Goal: Task Accomplishment & Management: Use online tool/utility

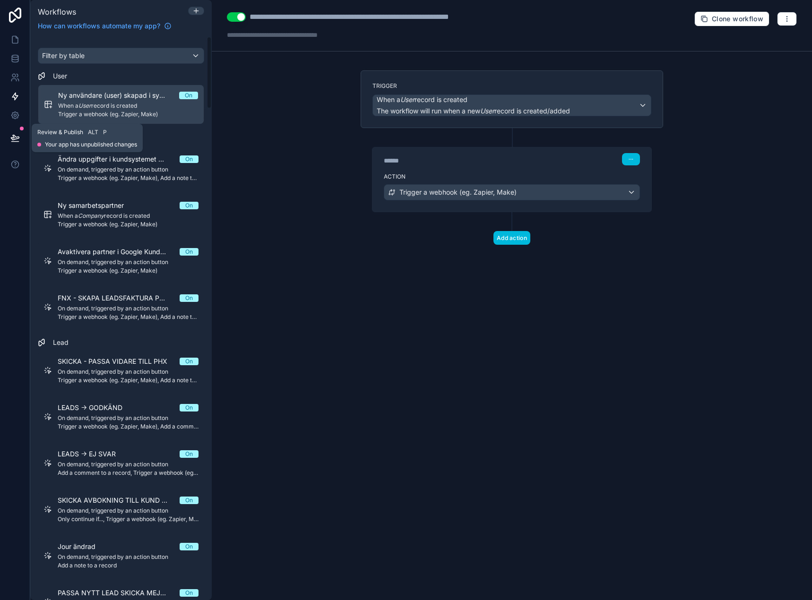
click at [2, 132] on div at bounding box center [15, 138] width 30 height 26
click at [12, 137] on icon at bounding box center [15, 137] width 8 height 5
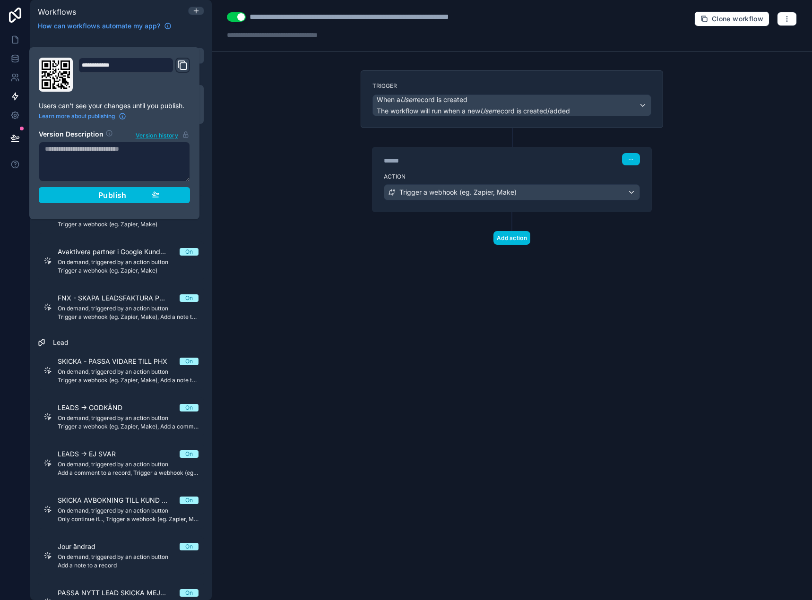
click at [151, 197] on div "Publish" at bounding box center [114, 194] width 90 height 9
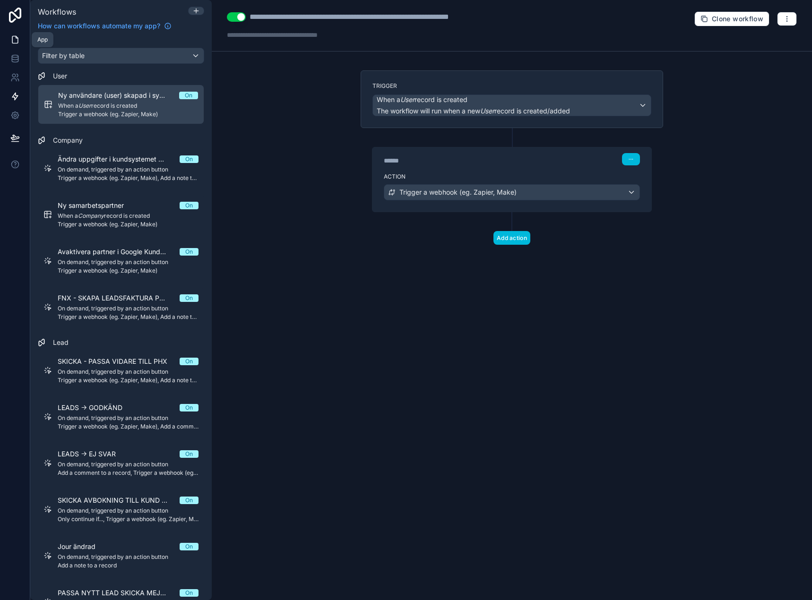
click at [19, 40] on icon at bounding box center [14, 39] width 9 height 9
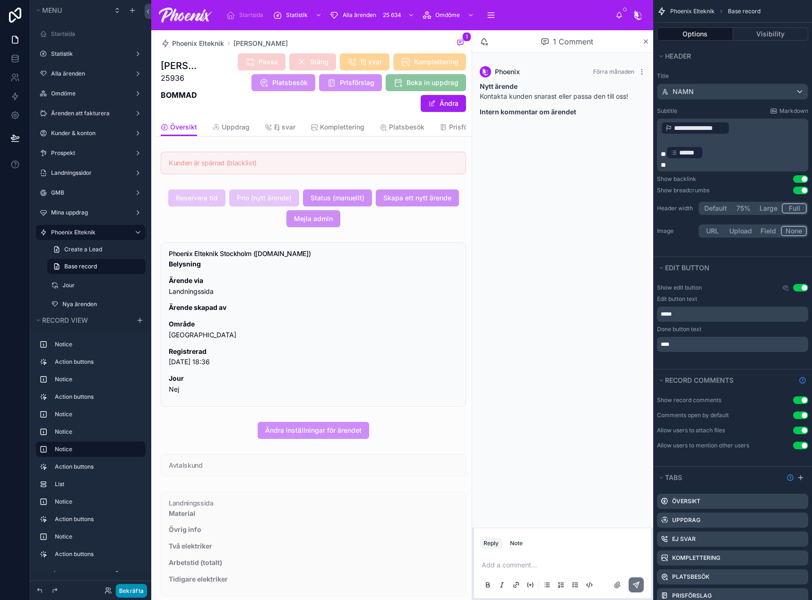
click at [126, 595] on button "Bekräfta" at bounding box center [131, 591] width 31 height 14
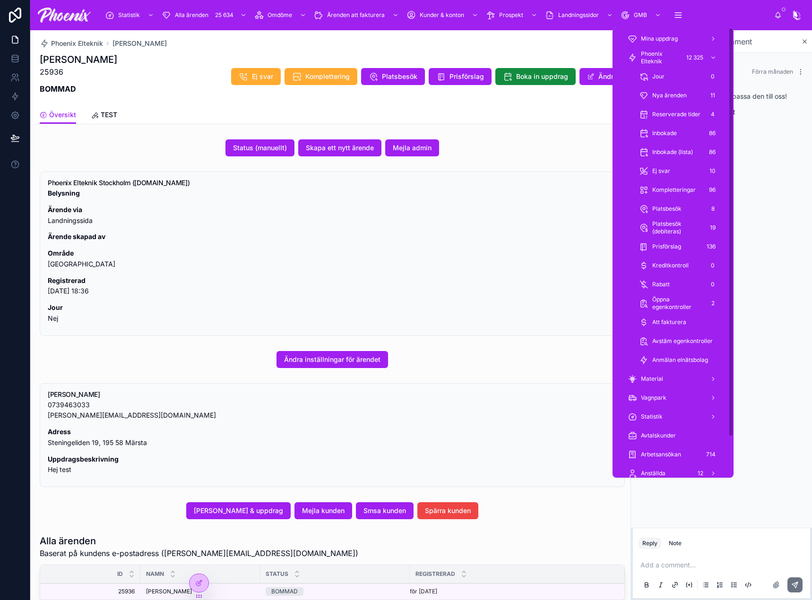
click at [667, 55] on span "Phoenix Elteknik" at bounding box center [660, 57] width 39 height 15
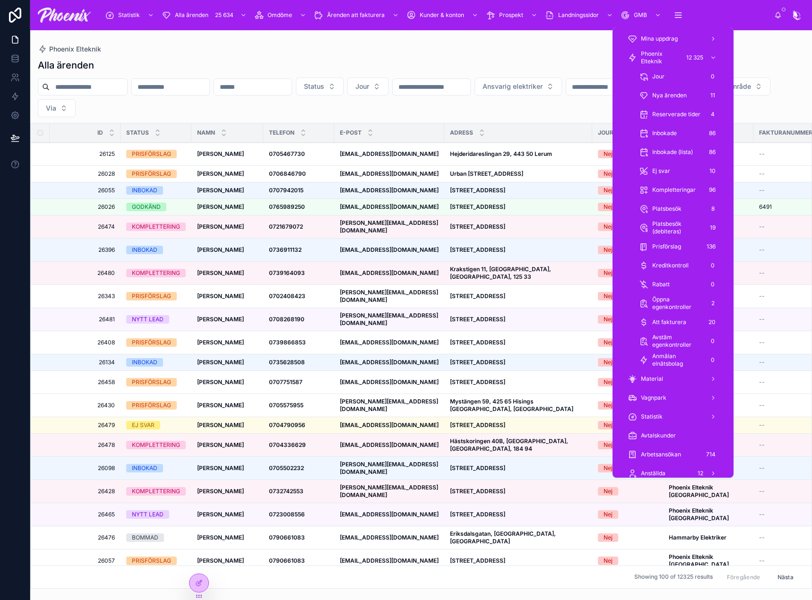
click at [676, 376] on div "Material" at bounding box center [672, 378] width 91 height 15
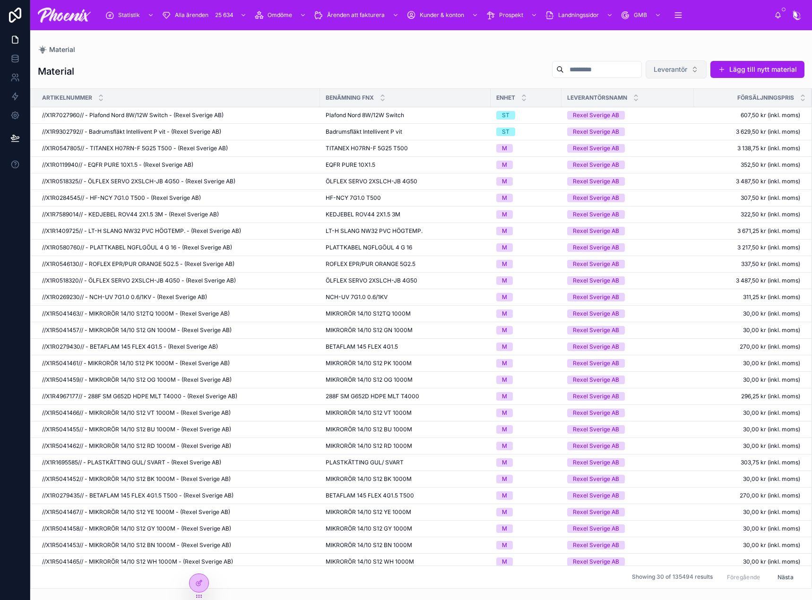
click at [674, 71] on span "Leverantör" at bounding box center [670, 69] width 34 height 9
click at [648, 134] on div "Skårebo Energi AB" at bounding box center [676, 137] width 131 height 15
